Goal: Find specific page/section: Locate item on page

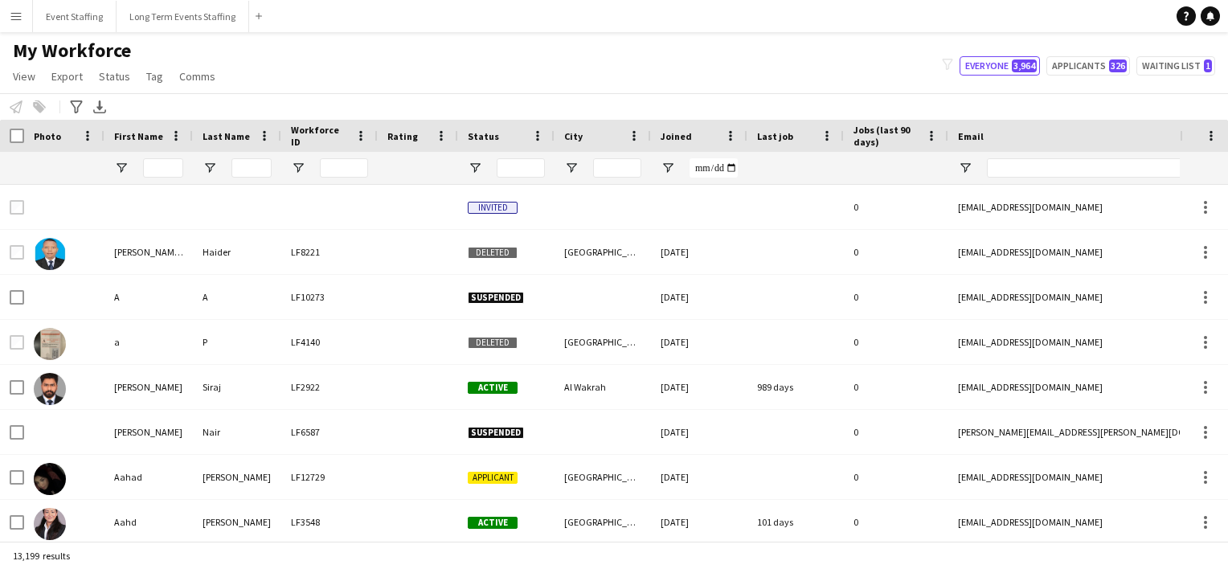
type input "********"
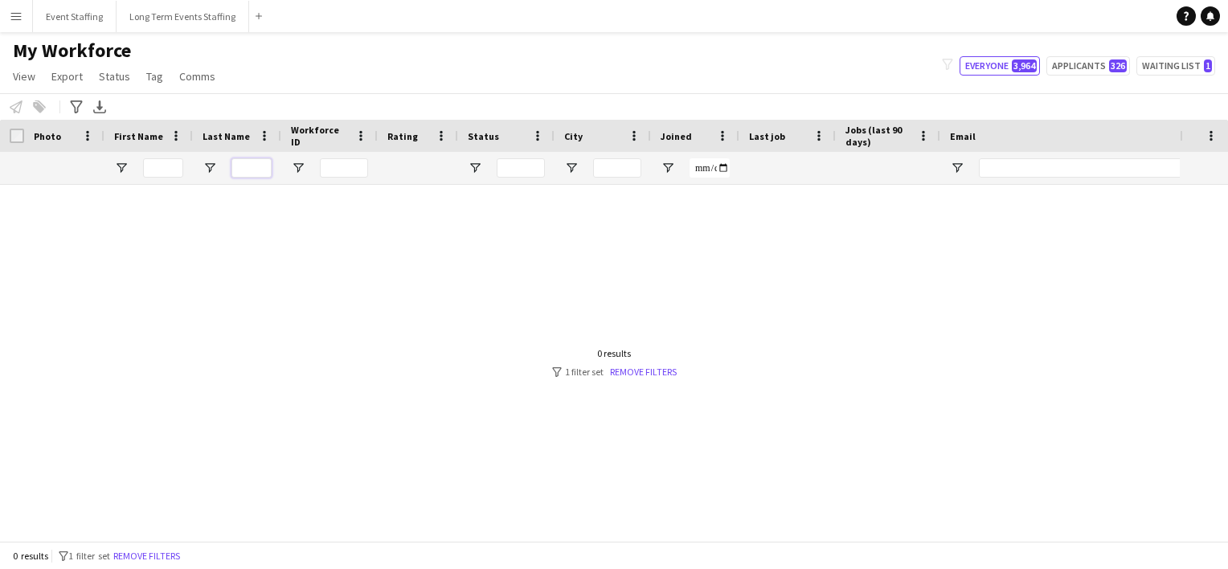
click at [249, 165] on input "Last Name Filter Input" at bounding box center [251, 167] width 40 height 19
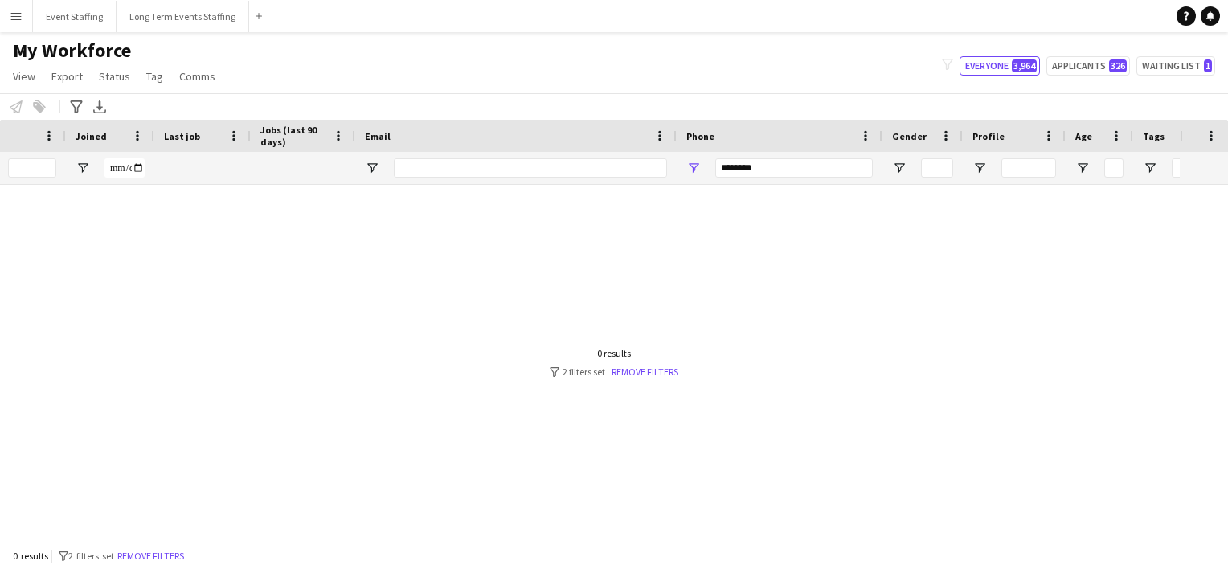
type input "*****"
drag, startPoint x: 775, startPoint y: 171, endPoint x: 522, endPoint y: 112, distance: 260.0
click at [522, 112] on main "My Workforce View Views Default view New view Update view Delete view Edit name…" at bounding box center [614, 289] width 1228 height 515
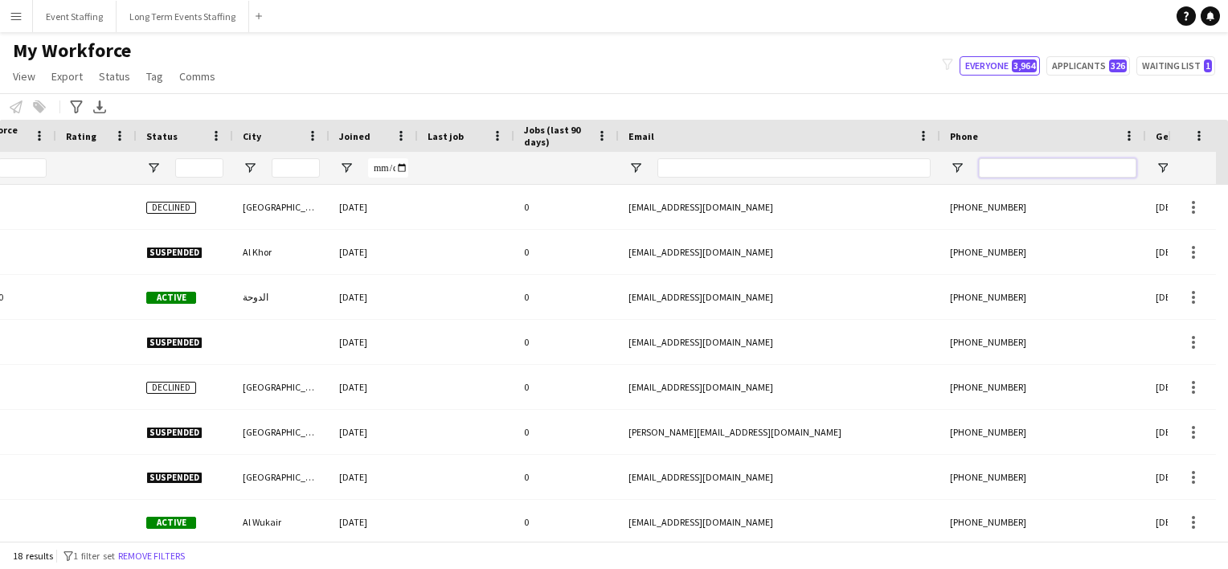
scroll to position [0, 133]
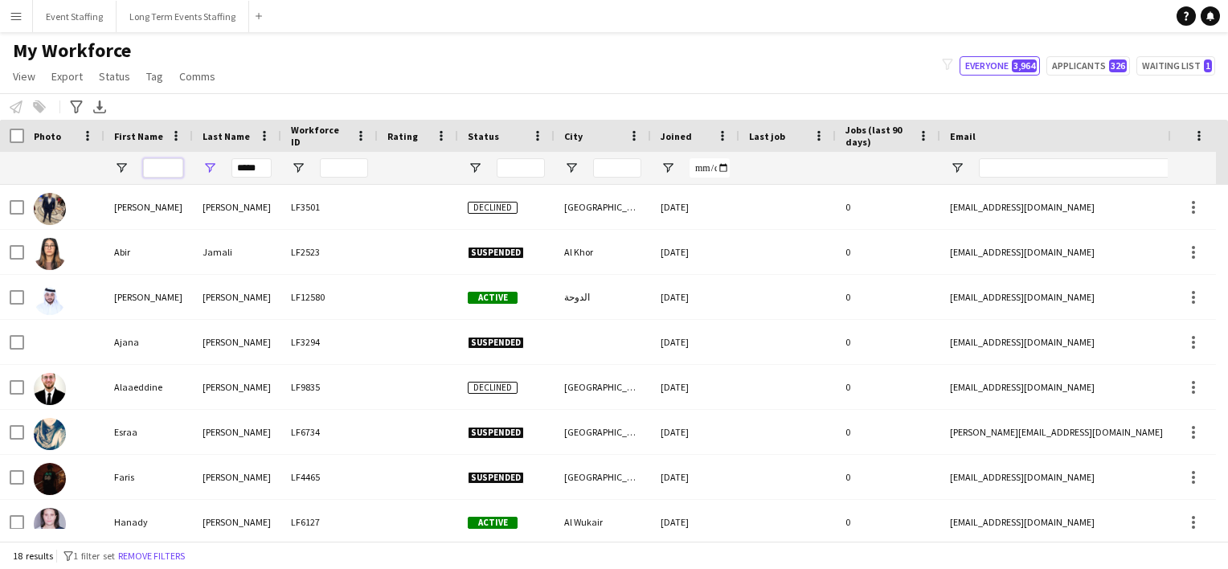
click at [153, 166] on input "First Name Filter Input" at bounding box center [163, 167] width 40 height 19
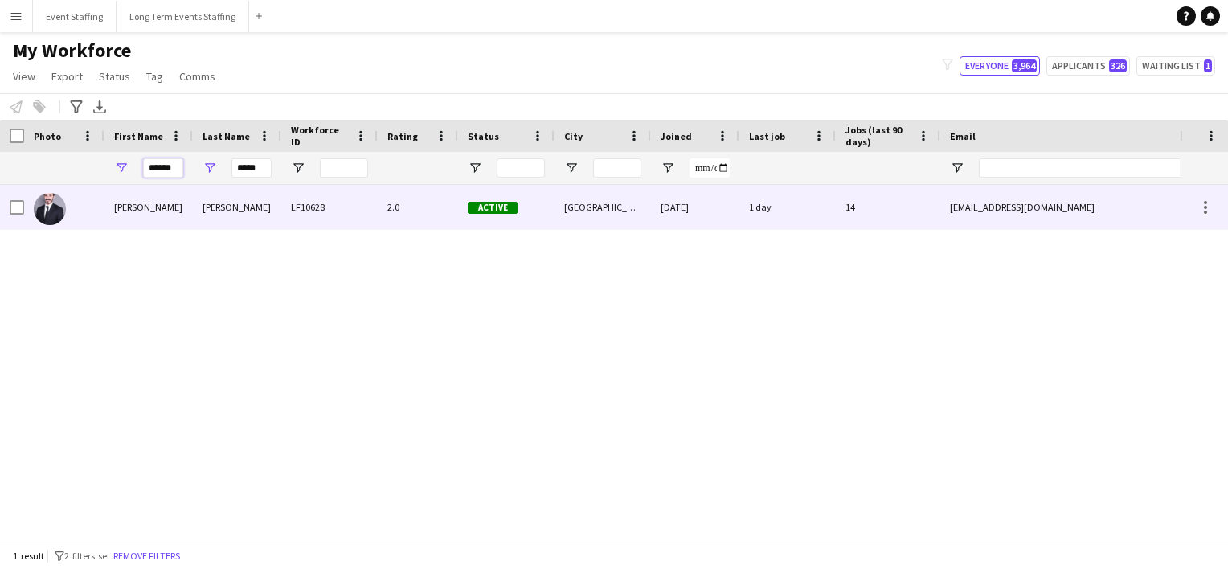
type input "******"
click at [78, 219] on div at bounding box center [64, 207] width 80 height 44
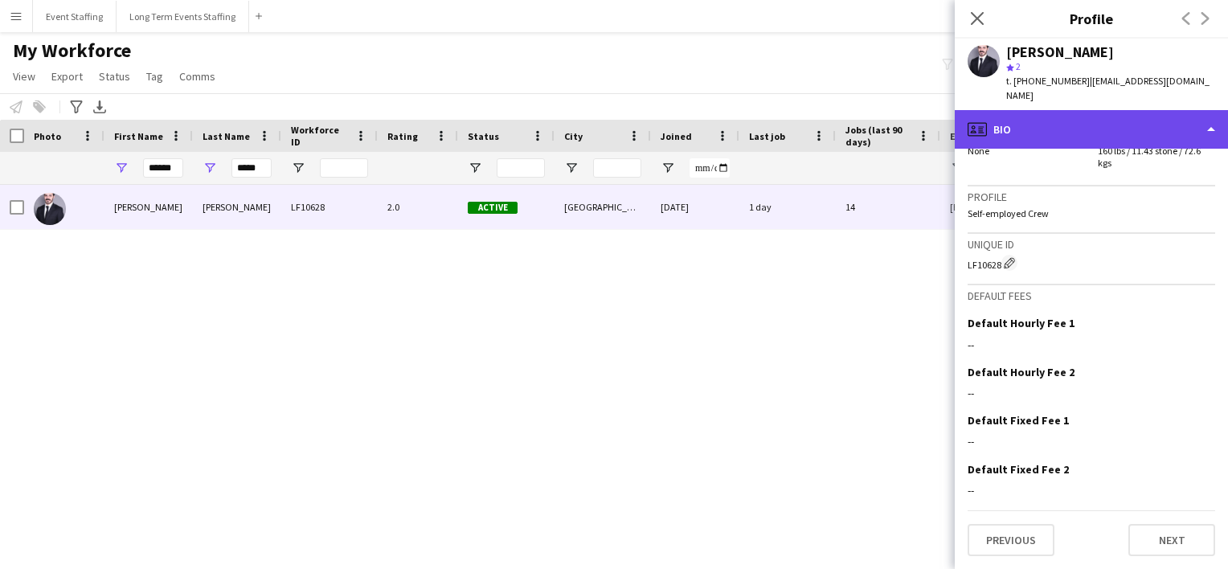
click at [1064, 111] on div "profile Bio" at bounding box center [1091, 129] width 273 height 39
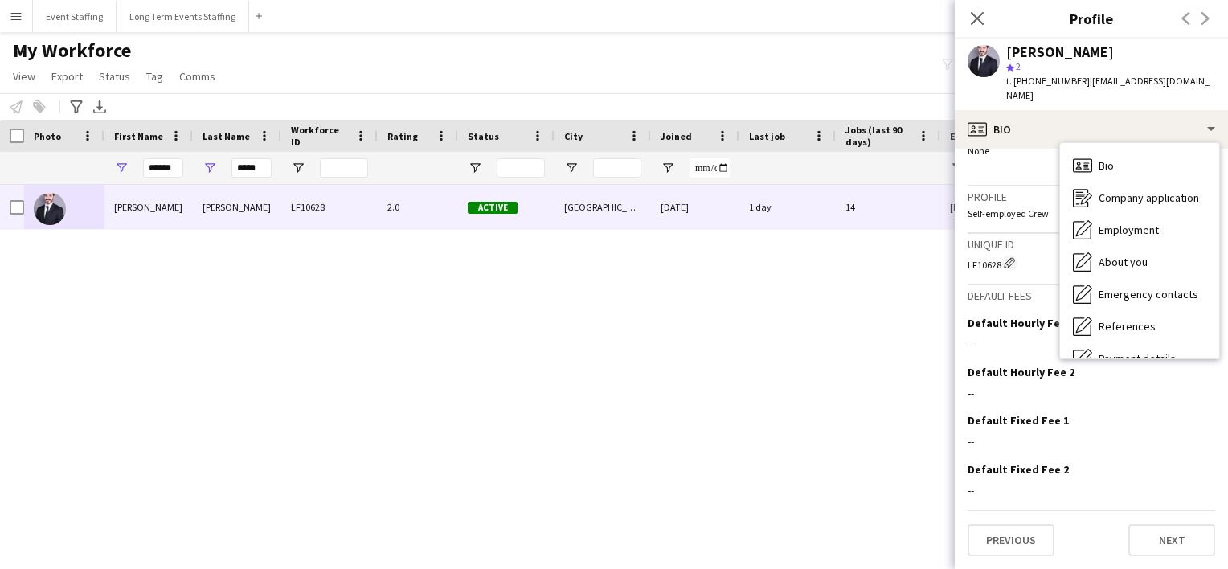
click at [1003, 90] on div "[PERSON_NAME] star 2 t. [PHONE_NUMBER] | [EMAIL_ADDRESS][DOMAIN_NAME]" at bounding box center [1091, 75] width 273 height 72
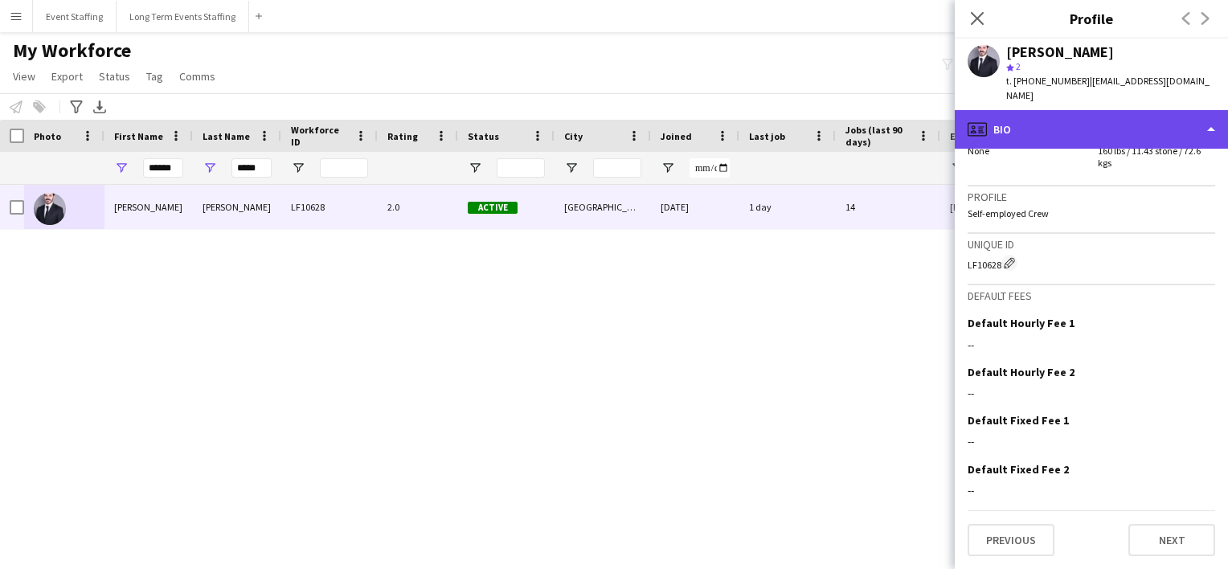
click at [1042, 110] on div "profile Bio" at bounding box center [1091, 129] width 273 height 39
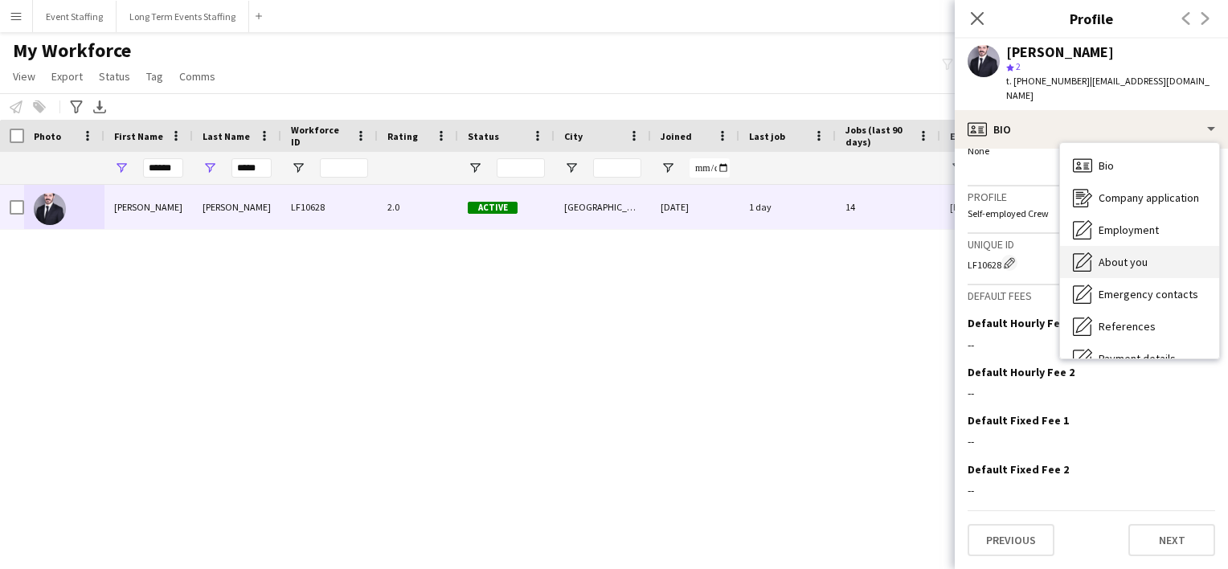
click at [1118, 261] on div "About you About you" at bounding box center [1139, 262] width 159 height 32
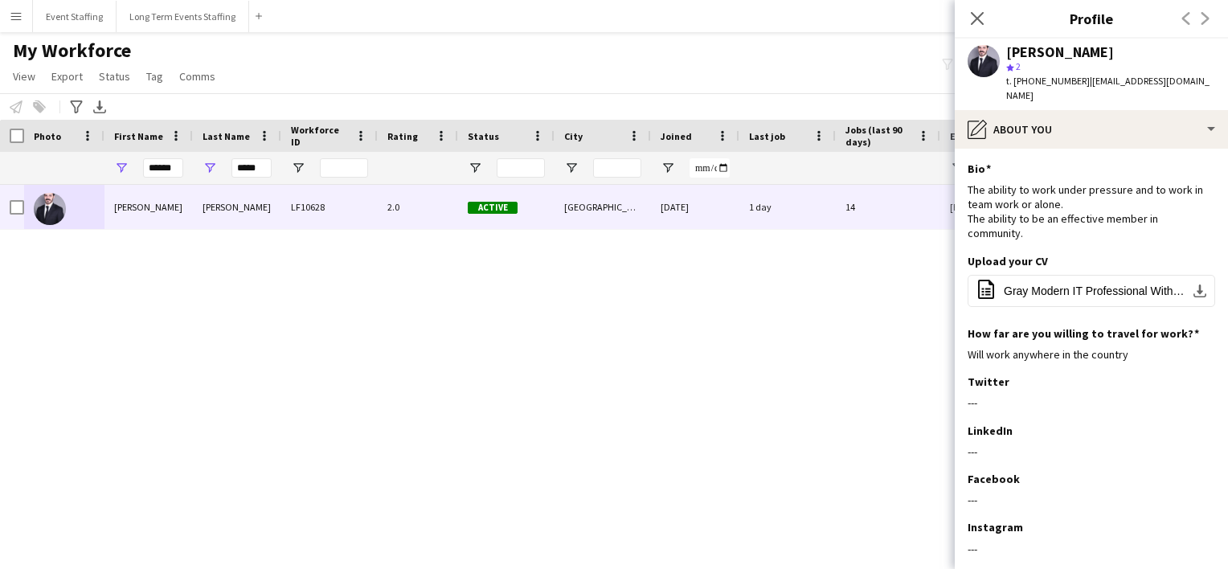
click at [1118, 275] on button "office-file-sheet Gray Modern IT Professional Without Photo Resume (13).pdf dow…" at bounding box center [1092, 291] width 248 height 32
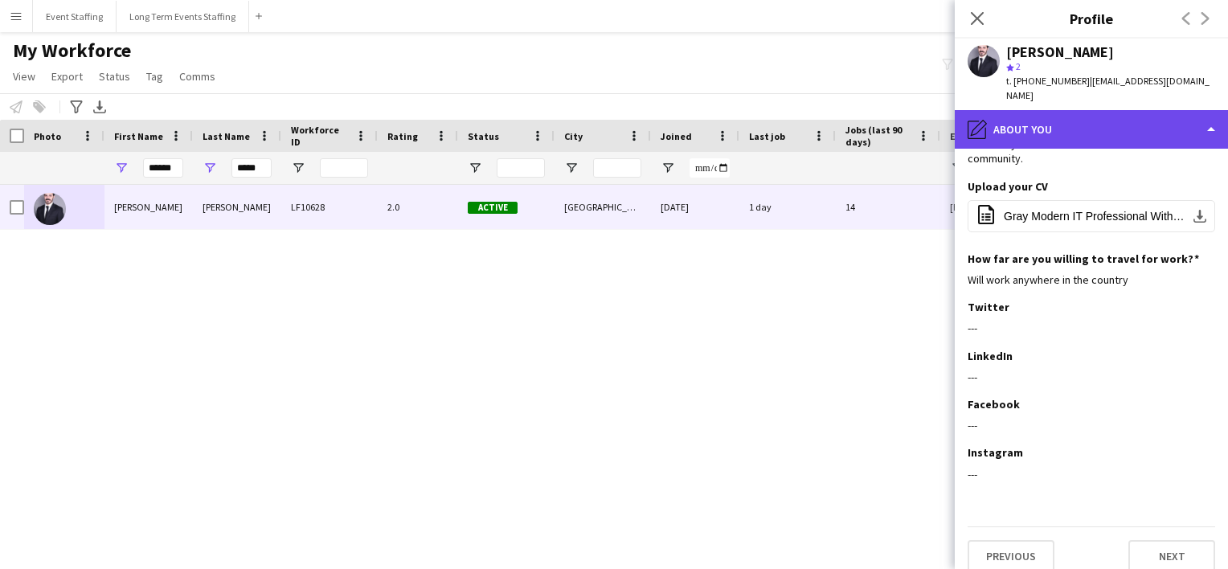
click at [1086, 117] on div "pencil4 About you" at bounding box center [1091, 129] width 273 height 39
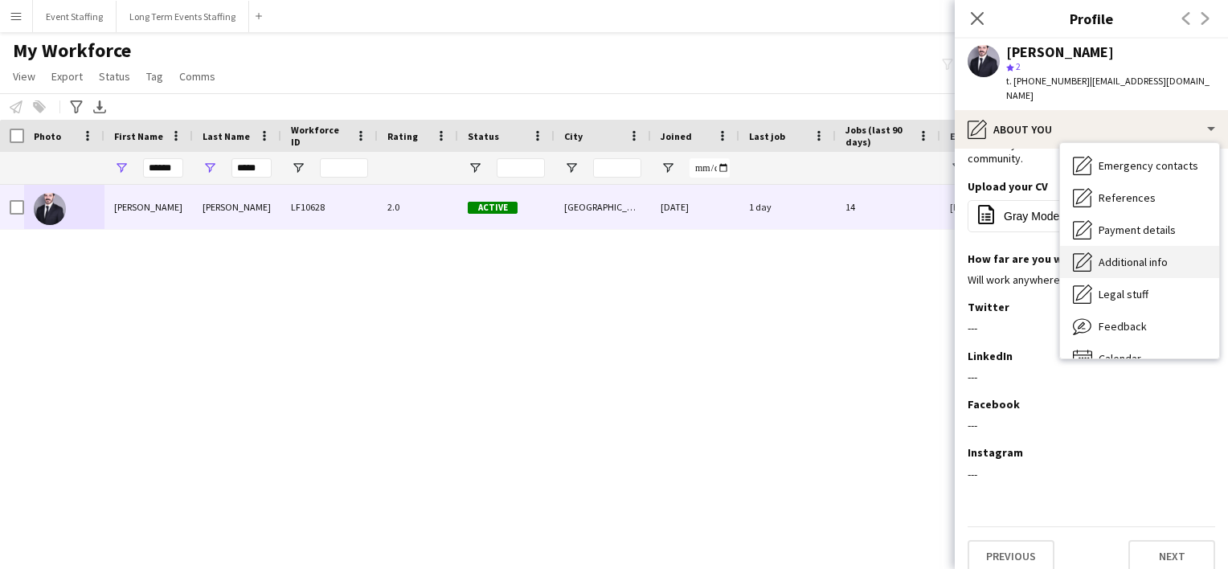
click at [1119, 255] on span "Additional info" at bounding box center [1133, 262] width 69 height 14
